Goal: Information Seeking & Learning: Learn about a topic

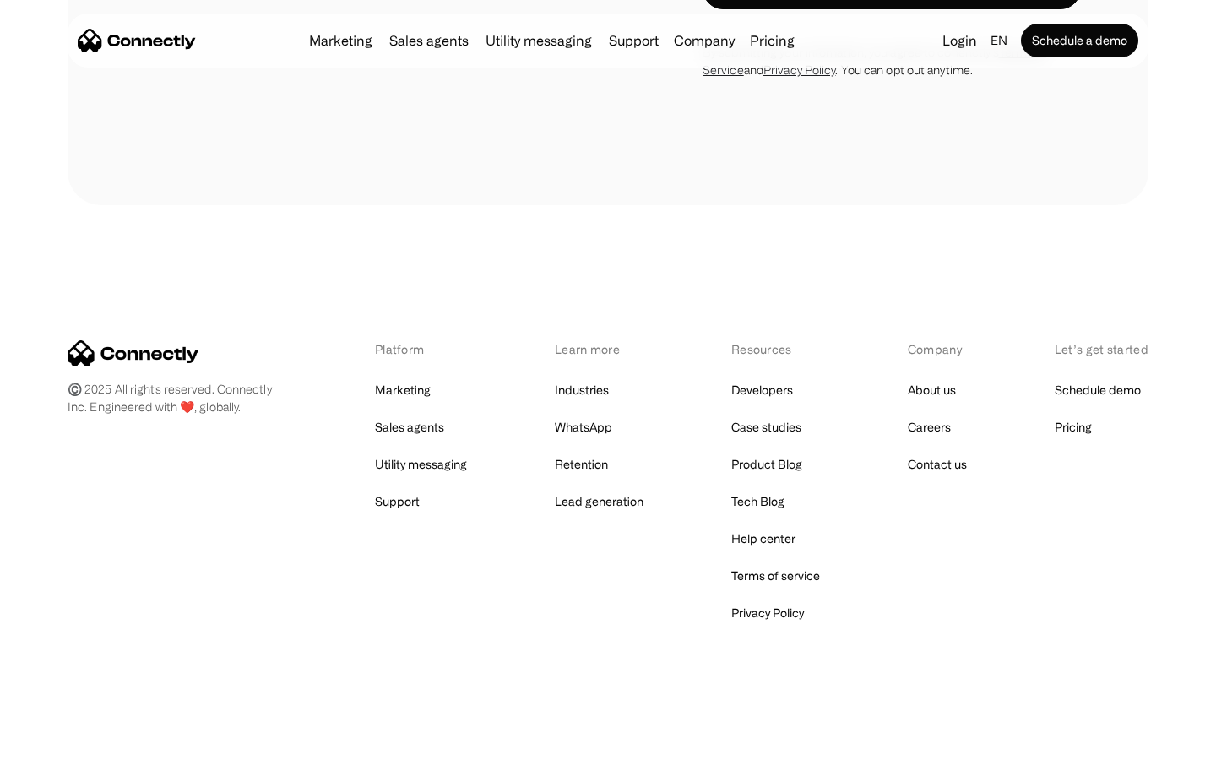
scroll to position [6008, 0]
